Goal: Information Seeking & Learning: Learn about a topic

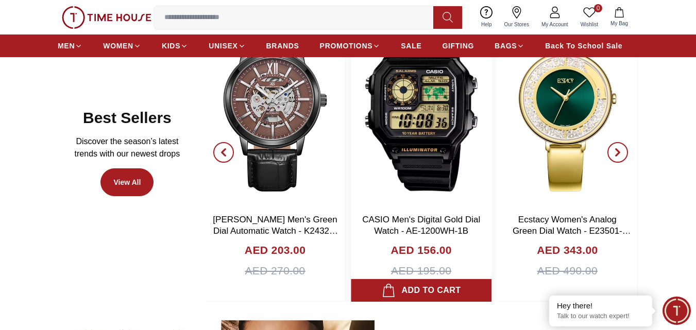
scroll to position [567, 0]
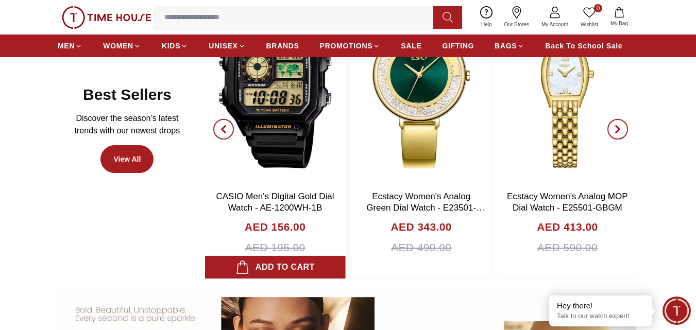
click at [295, 109] on img at bounding box center [275, 83] width 141 height 206
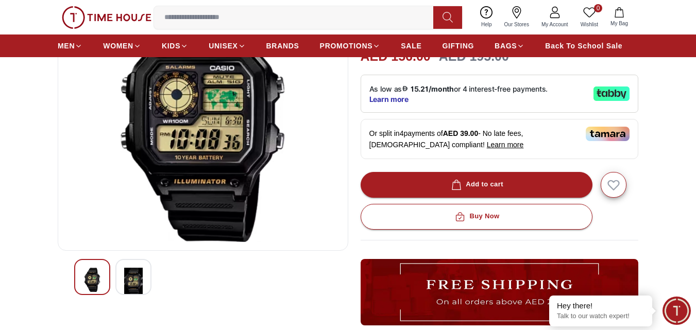
scroll to position [206, 0]
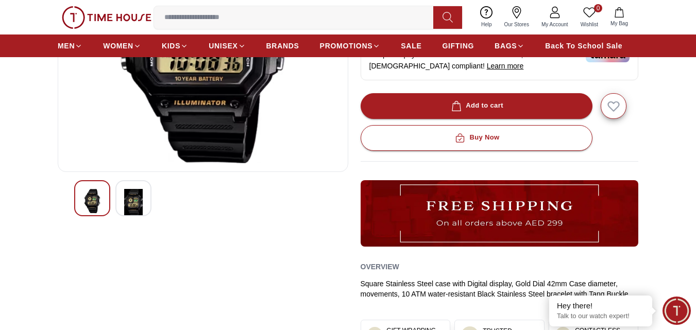
click at [135, 202] on img at bounding box center [133, 203] width 19 height 28
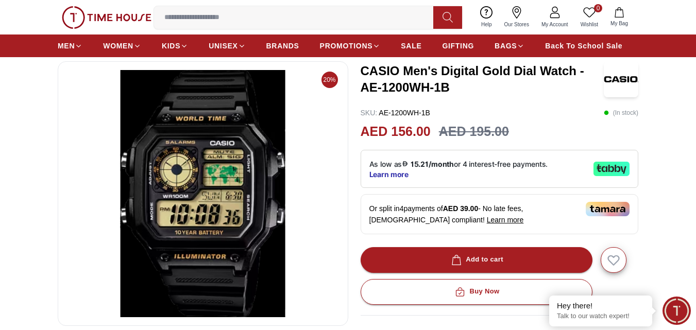
scroll to position [52, 0]
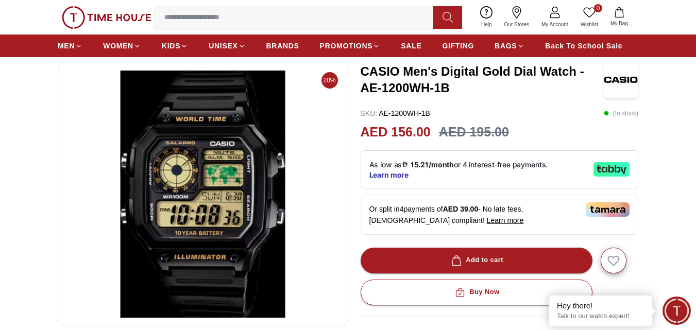
click at [246, 205] on img at bounding box center [202, 194] width 273 height 247
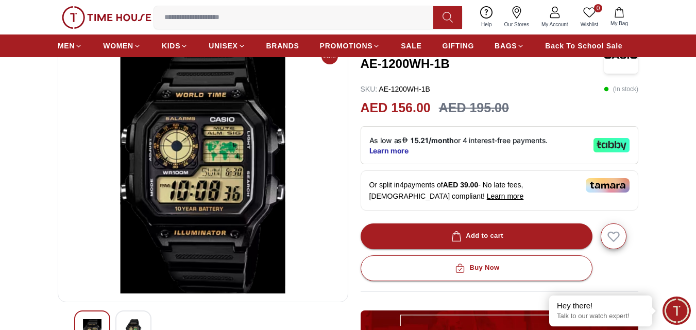
scroll to position [0, 0]
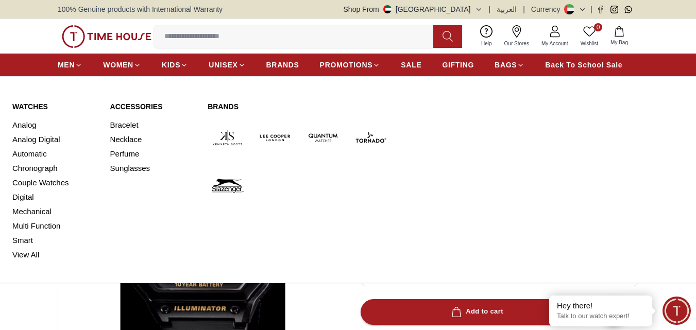
click at [538, 229] on div "Watches Analog Analog Digital Automatic Chronograph Couple Watches Digital Mech…" at bounding box center [347, 181] width 671 height 161
click at [524, 170] on div "Watches Analog Analog Digital Automatic Chronograph Couple Watches Digital Mech…" at bounding box center [347, 181] width 671 height 161
click at [79, 64] on icon at bounding box center [79, 65] width 8 height 8
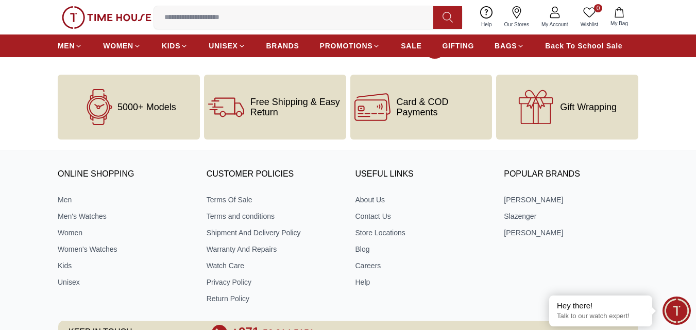
scroll to position [3710, 0]
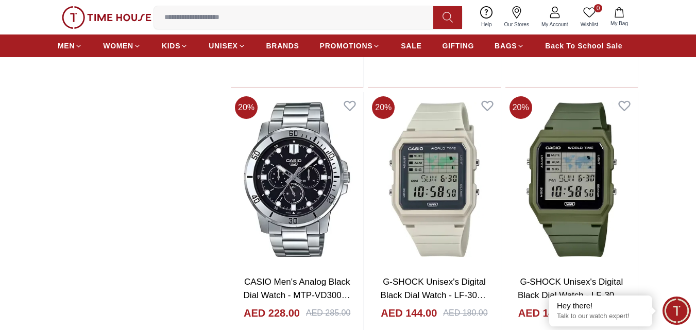
scroll to position [2472, 0]
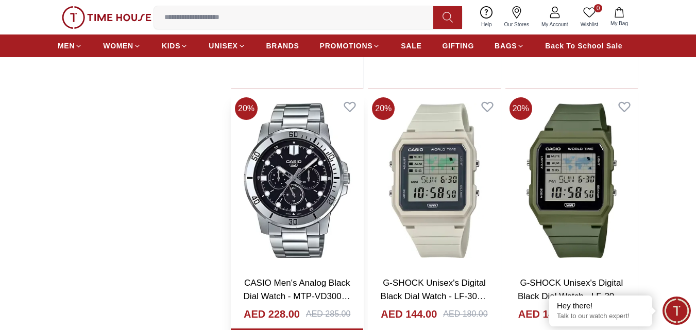
click at [299, 272] on div "CASIO Men's Analog Black Dial Watch - MTP-VD300D-1EUDF AED 228.00 AED 285.00" at bounding box center [297, 310] width 132 height 84
click at [305, 237] on img at bounding box center [297, 180] width 132 height 175
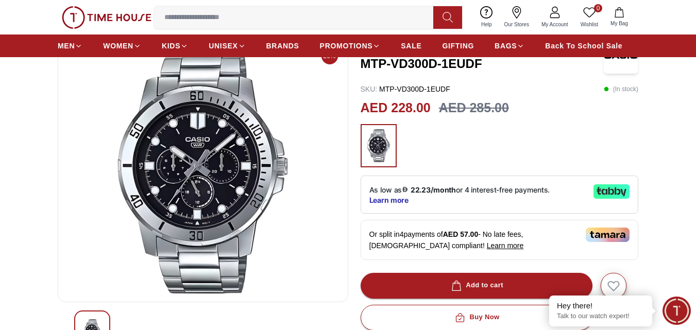
scroll to position [52, 0]
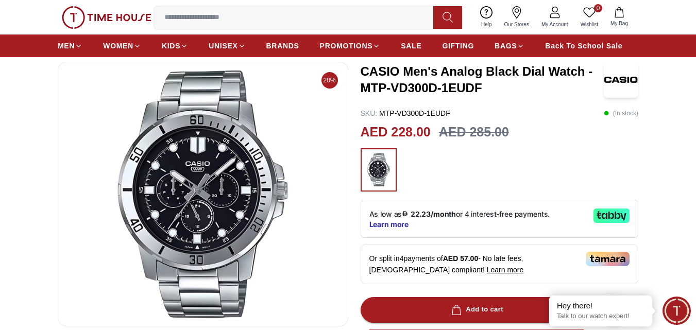
click at [251, 193] on img at bounding box center [202, 194] width 273 height 247
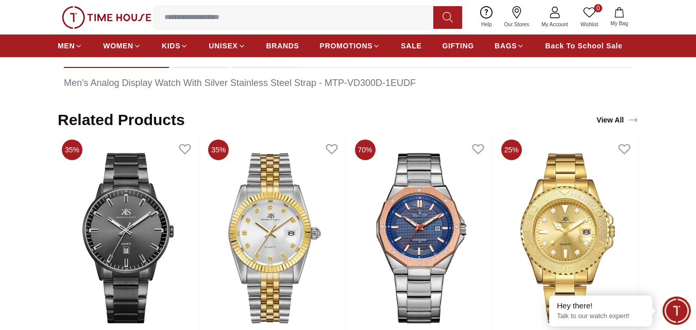
scroll to position [487, 0]
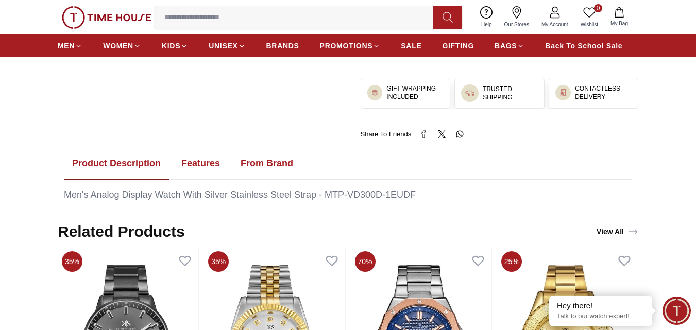
click at [200, 164] on button "Features" at bounding box center [200, 164] width 55 height 32
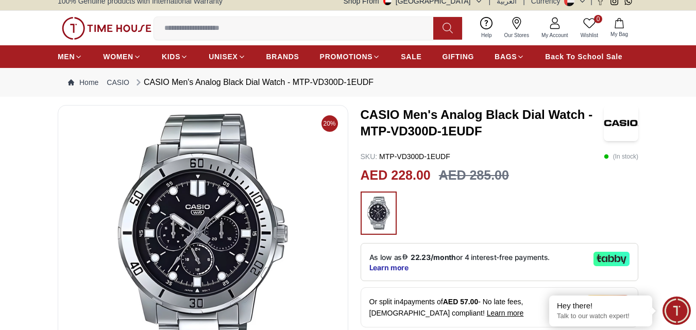
scroll to position [0, 0]
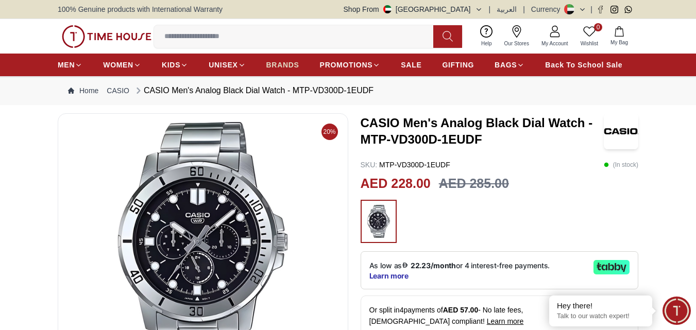
click at [284, 65] on span "BRANDS" at bounding box center [282, 65] width 33 height 10
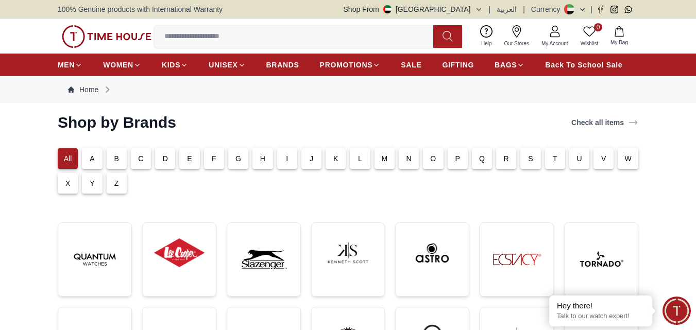
click at [145, 158] on div "C" at bounding box center [141, 158] width 20 height 21
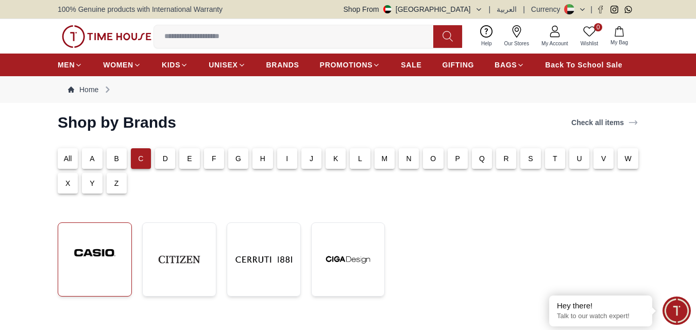
click at [101, 266] on img at bounding box center [94, 252] width 57 height 43
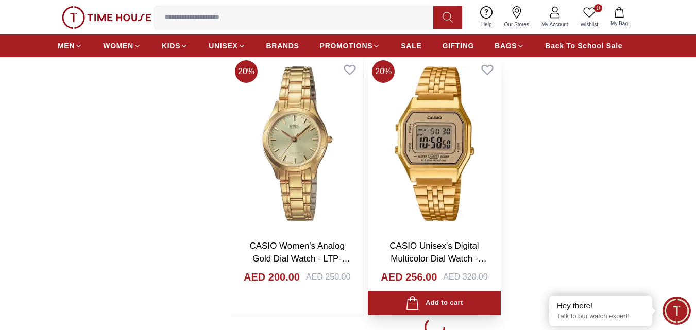
scroll to position [2060, 0]
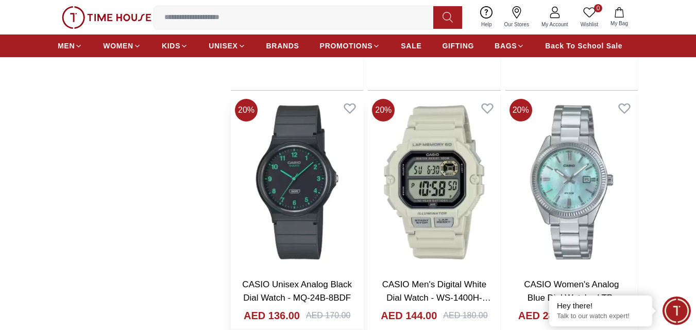
scroll to position [1236, 0]
